Goal: Task Accomplishment & Management: Manage account settings

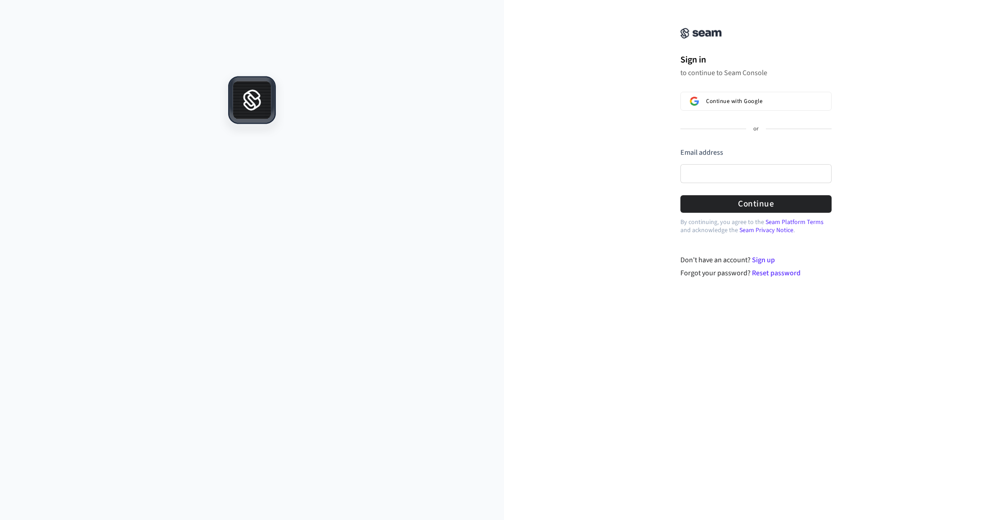
click at [705, 34] on img at bounding box center [700, 33] width 41 height 11
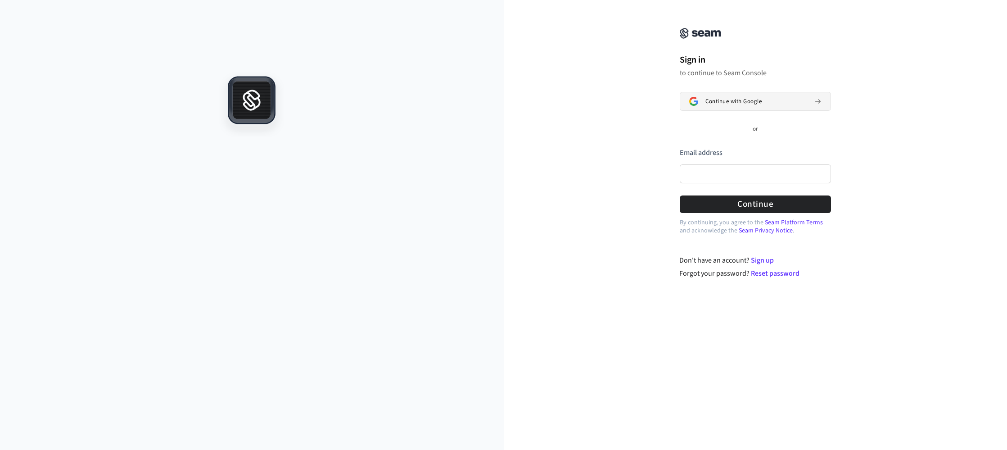
click at [736, 97] on button "Continue with Google" at bounding box center [755, 101] width 151 height 19
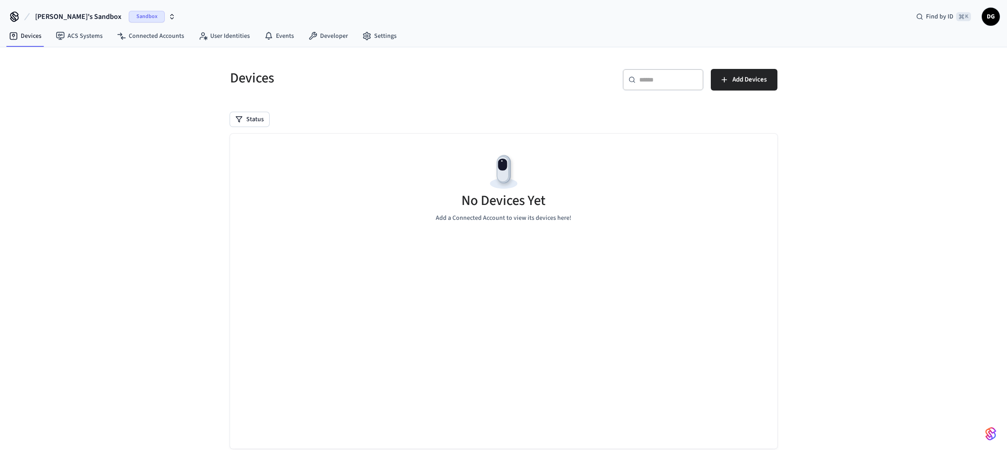
click at [990, 18] on span "DG" at bounding box center [990, 17] width 16 height 16
click at [742, 38] on div "Devices ACS Systems Connected Accounts User Identities Events Developer Settings" at bounding box center [503, 36] width 1007 height 21
click at [75, 35] on link "ACS Systems" at bounding box center [79, 36] width 61 height 16
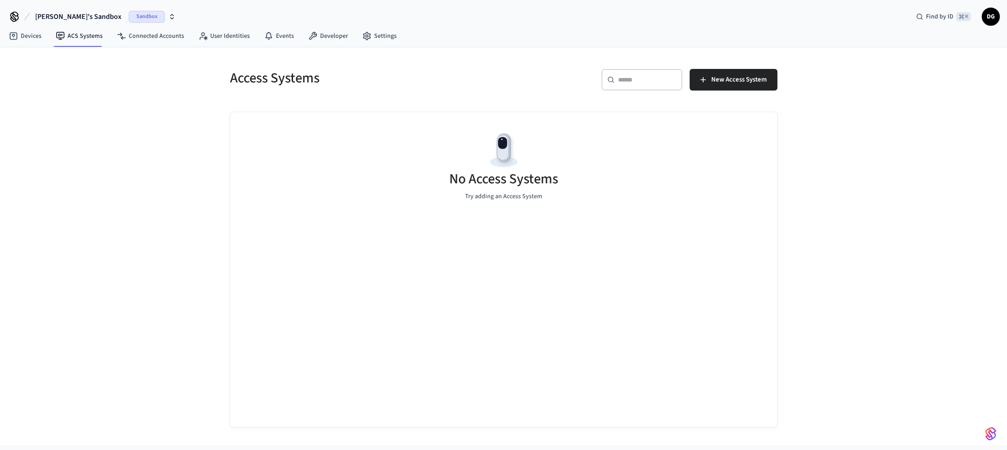
click at [994, 20] on span "DG" at bounding box center [990, 17] width 16 height 16
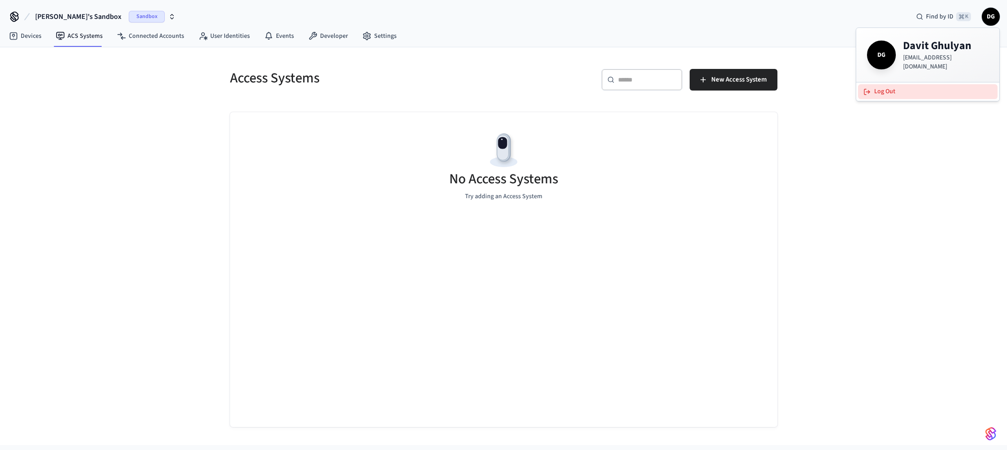
click at [892, 86] on button "Log Out" at bounding box center [928, 91] width 140 height 15
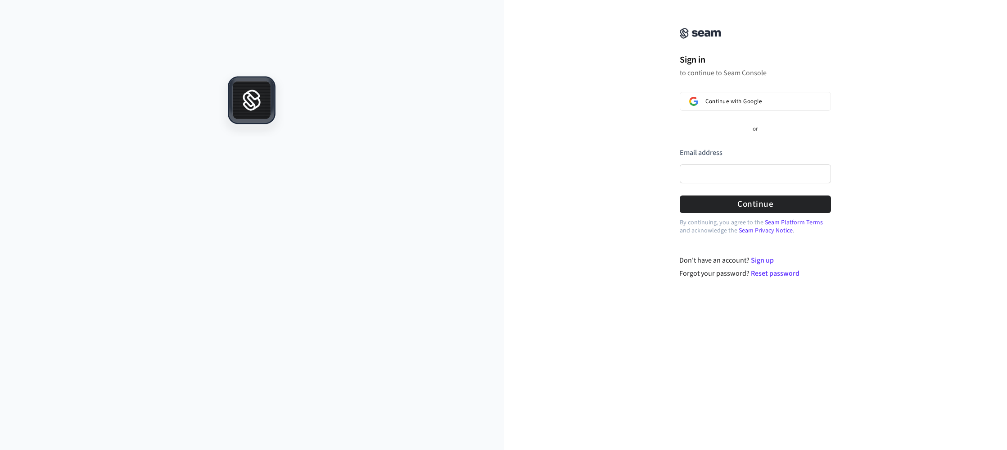
click at [705, 29] on img at bounding box center [700, 33] width 41 height 11
click at [256, 113] on g at bounding box center [251, 99] width 45 height 45
click at [706, 32] on img at bounding box center [700, 33] width 41 height 11
